Goal: Information Seeking & Learning: Learn about a topic

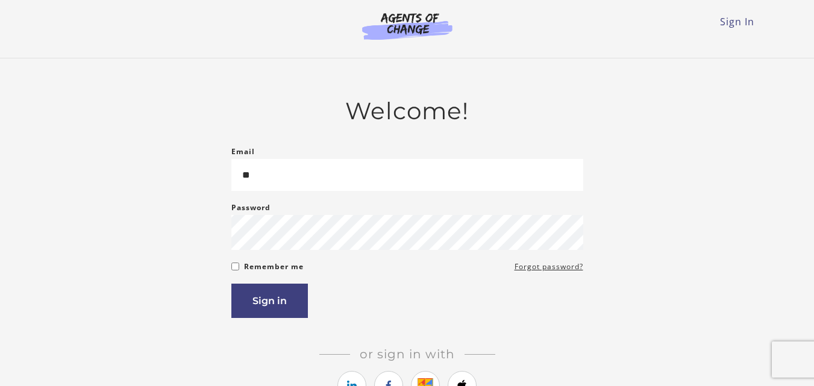
type input "*"
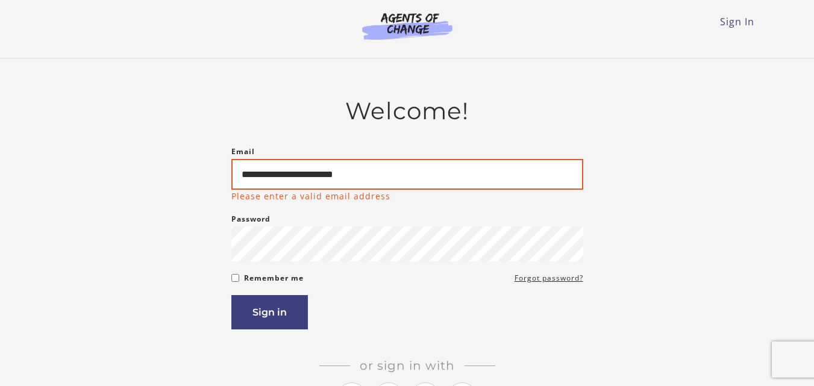
click at [404, 181] on input "**********" at bounding box center [407, 174] width 352 height 31
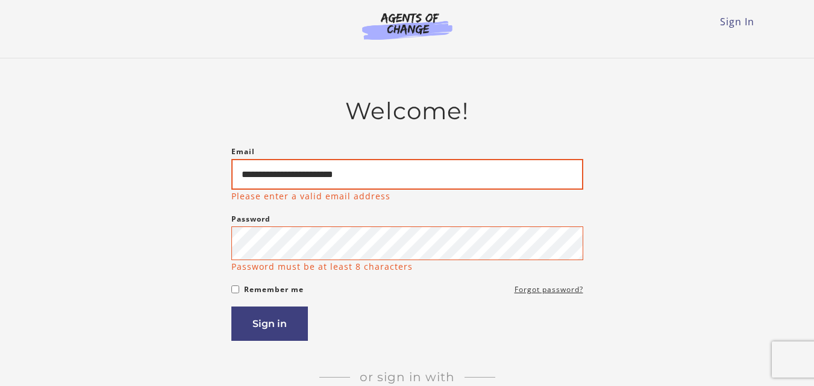
type input "**********"
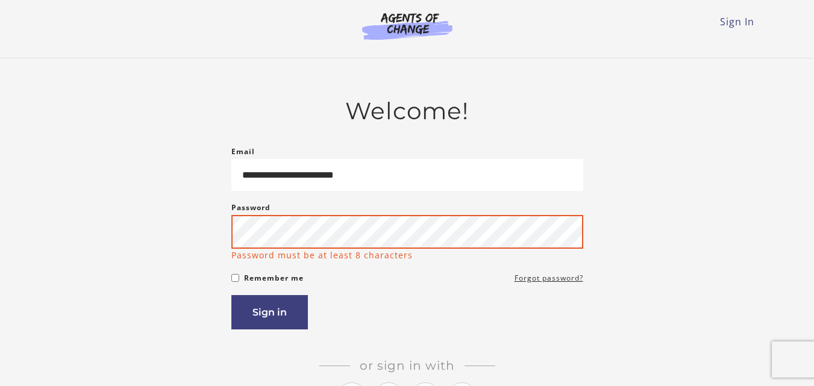
click at [253, 251] on div "Password Password must be at least 8 characters" at bounding box center [407, 231] width 352 height 61
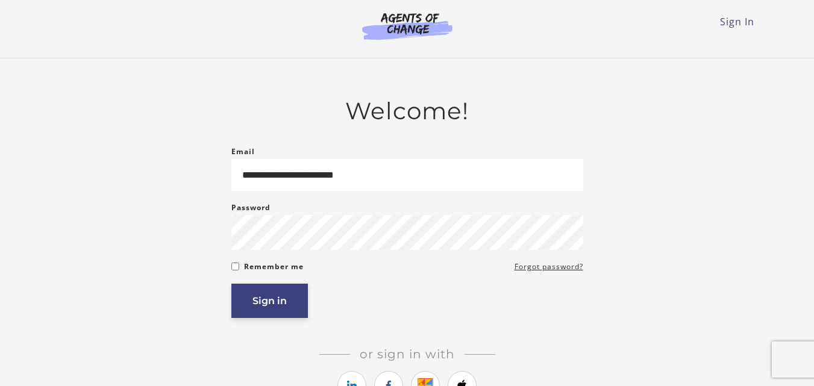
click at [290, 305] on button "Sign in" at bounding box center [269, 301] width 77 height 34
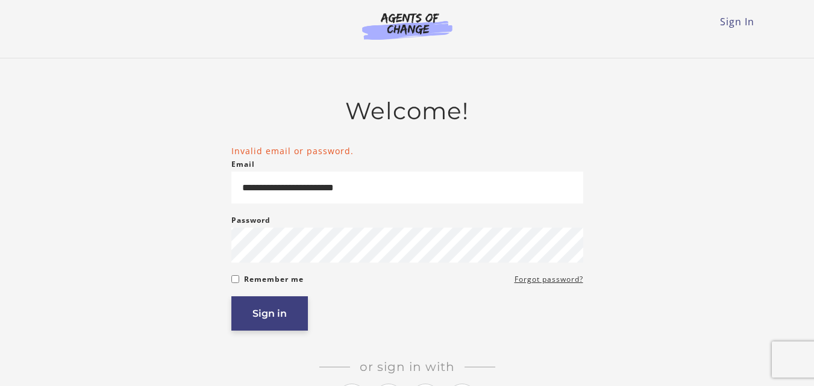
click at [271, 313] on button "Sign in" at bounding box center [269, 313] width 77 height 34
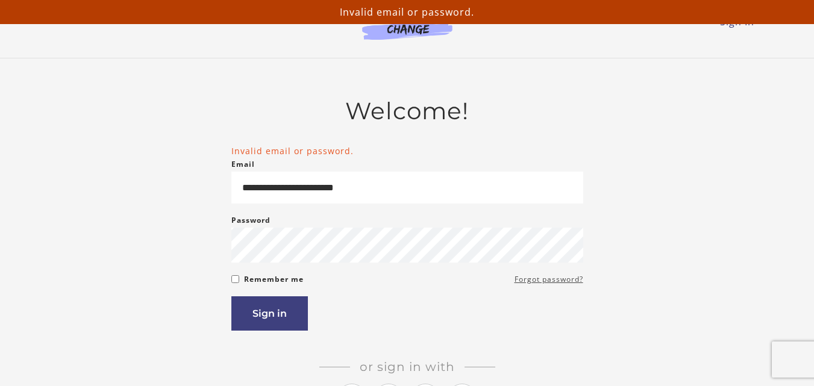
click at [548, 283] on link "Forgot password?" at bounding box center [549, 279] width 69 height 14
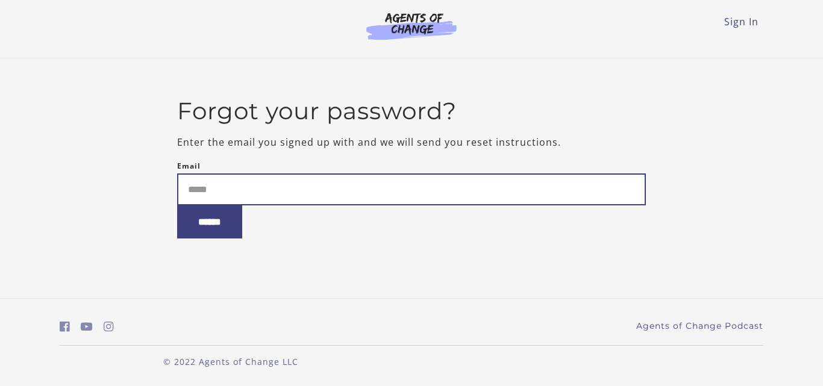
click at [217, 190] on input "Email" at bounding box center [411, 190] width 469 height 32
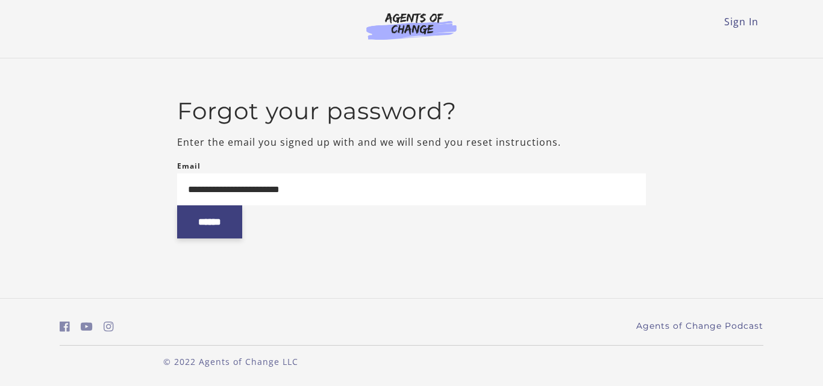
type input "**********"
click at [198, 226] on input "******" at bounding box center [209, 221] width 65 height 33
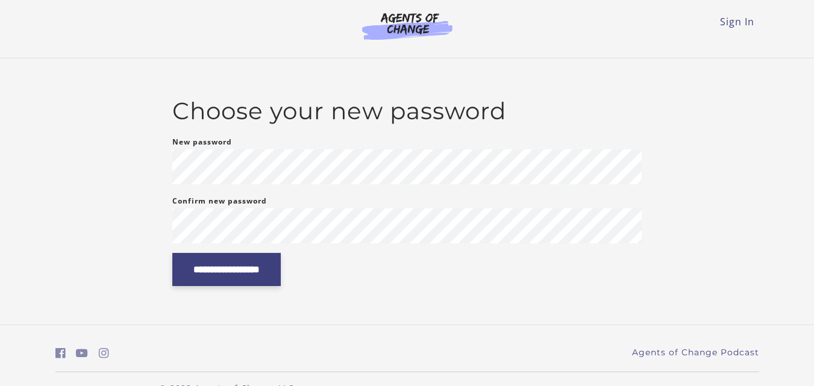
click at [197, 264] on input "**********" at bounding box center [226, 269] width 108 height 33
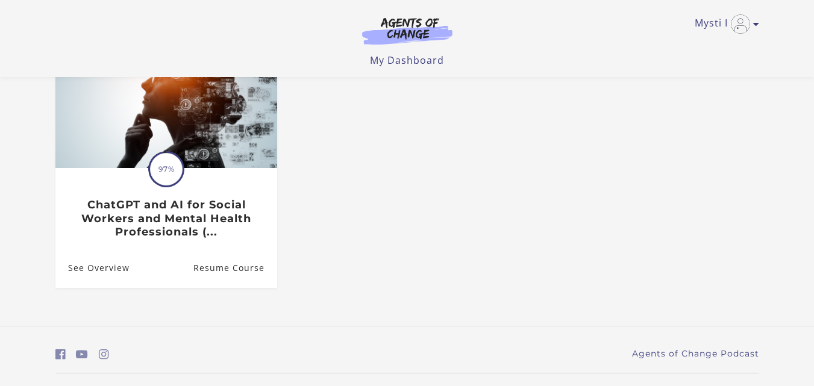
scroll to position [108, 0]
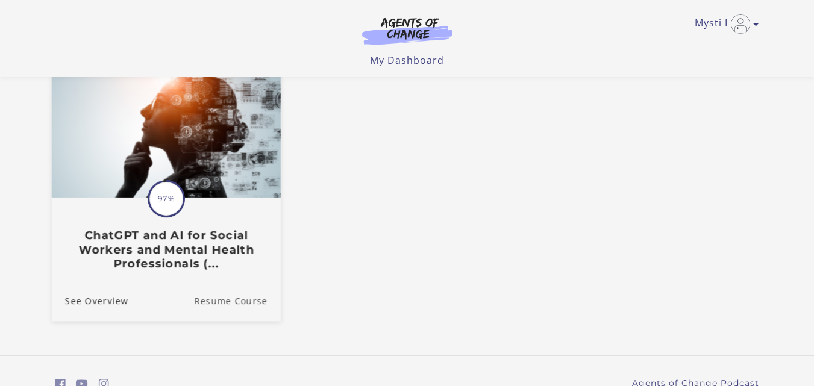
click at [230, 299] on link "Resume Course" at bounding box center [237, 300] width 87 height 40
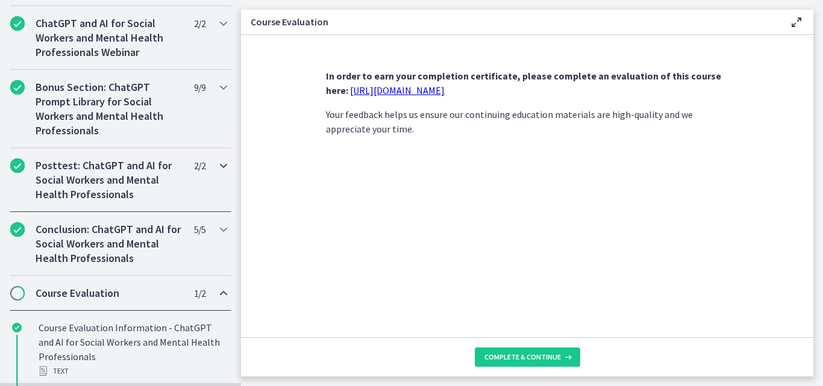
scroll to position [657, 0]
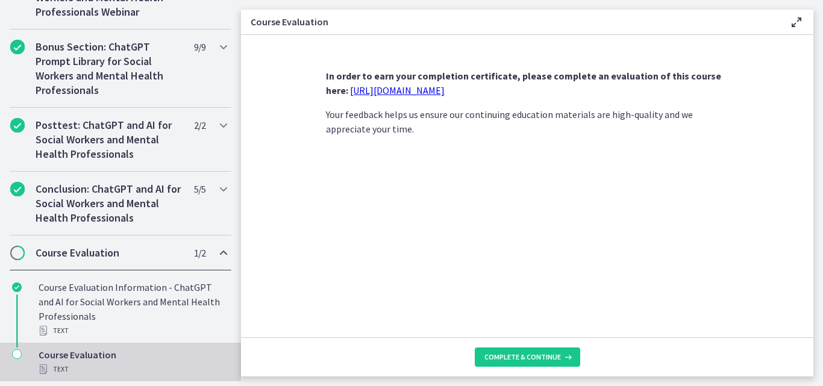
click at [87, 360] on div "Course Evaluation Text" at bounding box center [133, 362] width 188 height 29
click at [20, 356] on icon "Chapters" at bounding box center [17, 354] width 10 height 10
click at [17, 356] on icon "Chapters" at bounding box center [17, 354] width 10 height 10
click at [520, 358] on span "Complete & continue" at bounding box center [522, 357] width 77 height 10
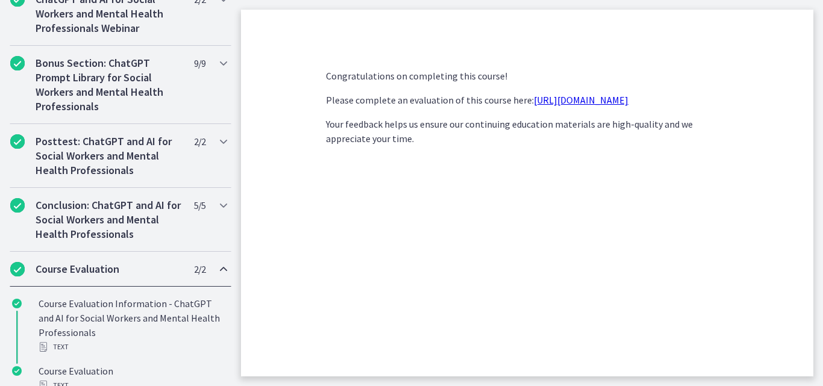
scroll to position [722, 0]
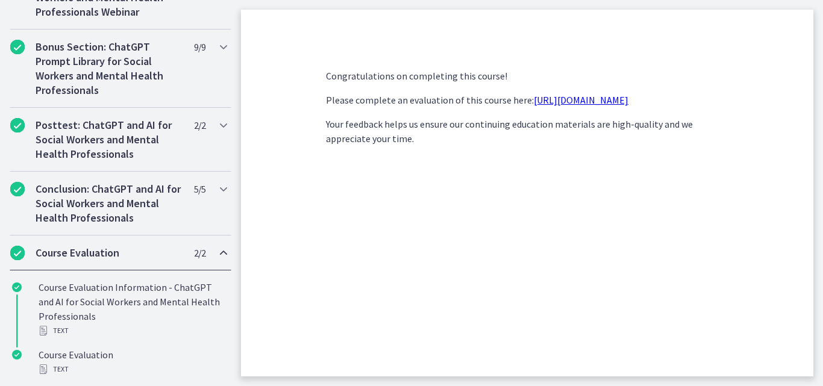
click at [562, 101] on link "https://forms.gle/jm1zbfhChZ2exBv78" at bounding box center [581, 100] width 95 height 12
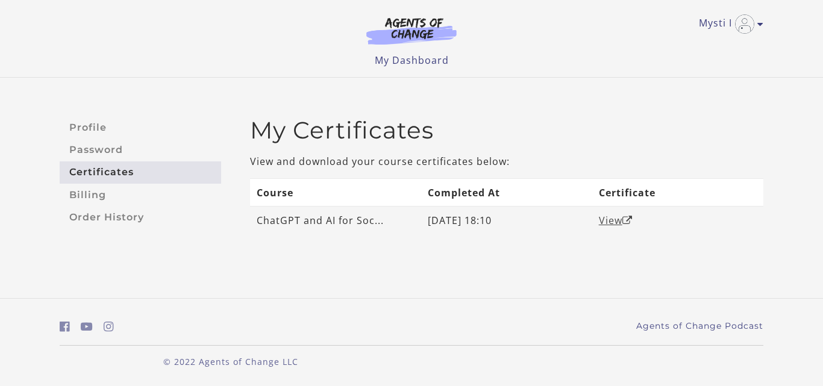
click at [614, 221] on link "View" at bounding box center [616, 220] width 34 height 13
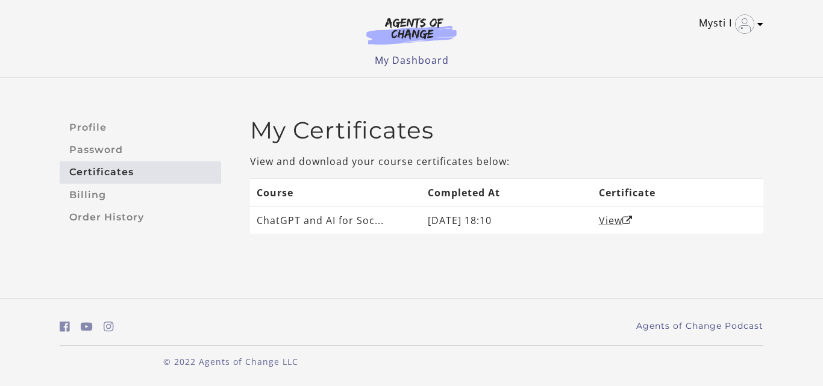
click at [719, 19] on link "Mysti I" at bounding box center [728, 23] width 58 height 19
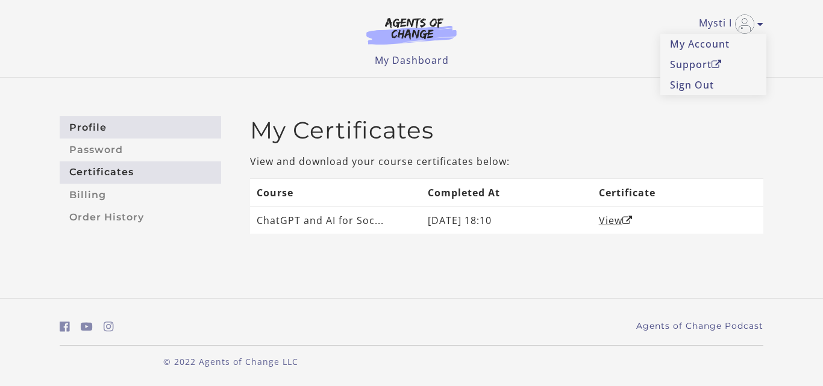
click at [93, 122] on link "Profile" at bounding box center [140, 127] width 161 height 22
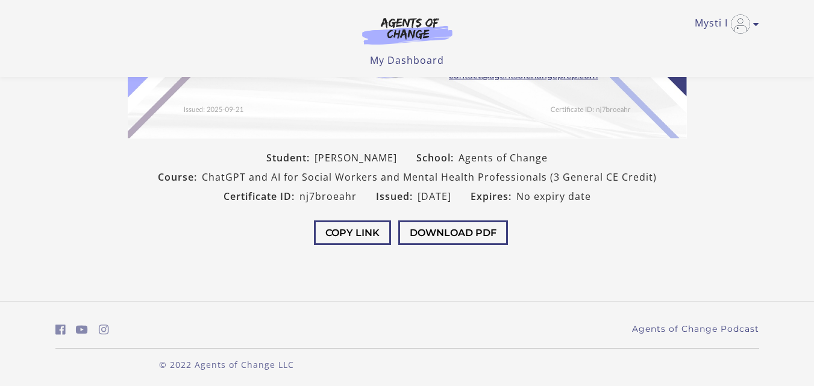
scroll to position [316, 0]
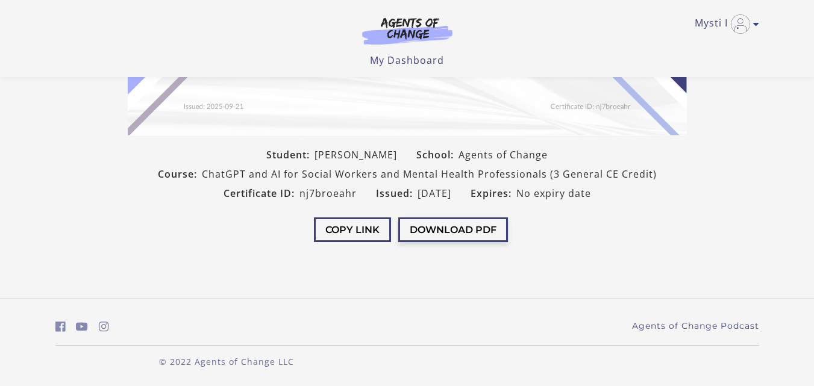
click at [455, 227] on button "Download PDF" at bounding box center [453, 230] width 110 height 25
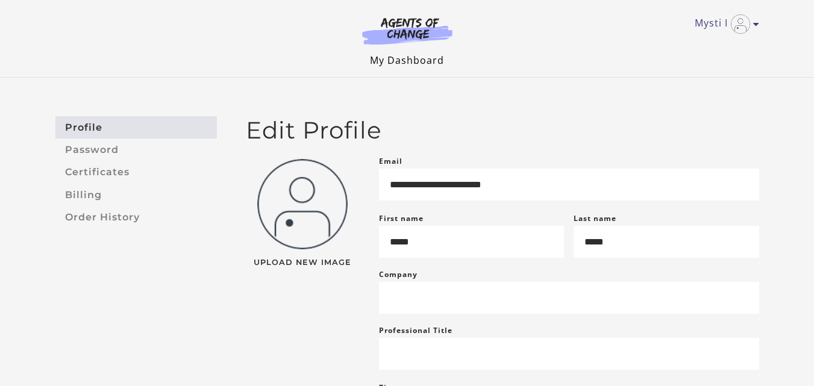
click at [400, 59] on link "My Dashboard" at bounding box center [407, 60] width 74 height 13
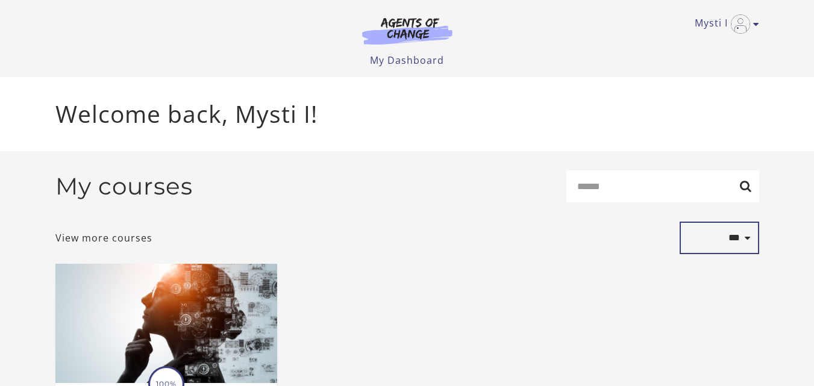
click at [735, 240] on select "**********" at bounding box center [720, 238] width 80 height 33
click at [408, 58] on link "My Dashboard" at bounding box center [407, 60] width 74 height 13
click at [121, 243] on link "View more courses" at bounding box center [103, 238] width 97 height 14
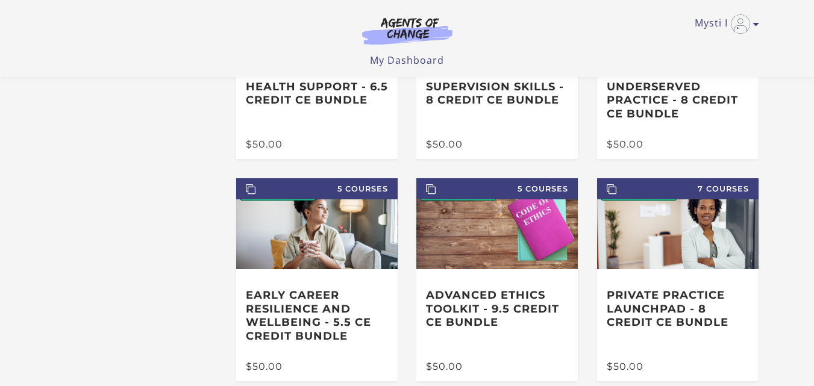
scroll to position [359, 0]
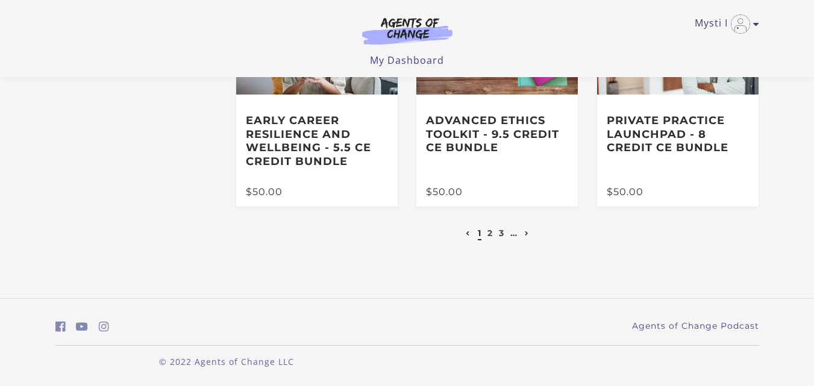
click at [528, 234] on icon "Next page" at bounding box center [527, 233] width 4 height 5
